Goal: Check status: Check status

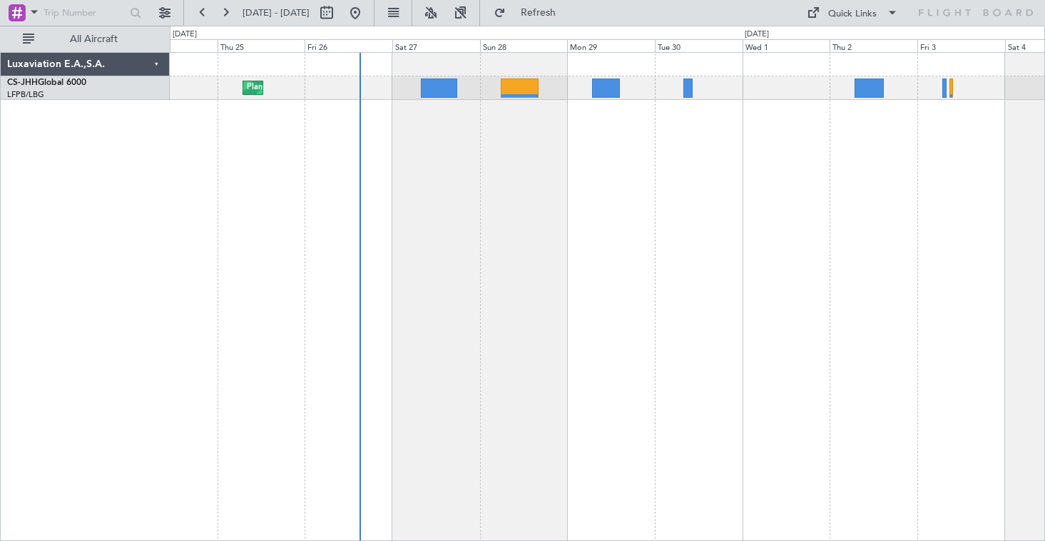
click at [439, 160] on div "Planned Maint [GEOGRAPHIC_DATA] ([GEOGRAPHIC_DATA])" at bounding box center [607, 296] width 875 height 489
click at [639, 181] on div "Planned Maint [GEOGRAPHIC_DATA] ([GEOGRAPHIC_DATA])" at bounding box center [607, 296] width 875 height 489
click at [581, 214] on div "Planned Maint [GEOGRAPHIC_DATA] ([GEOGRAPHIC_DATA])" at bounding box center [607, 296] width 875 height 489
